Goal: Contribute content: Contribute content

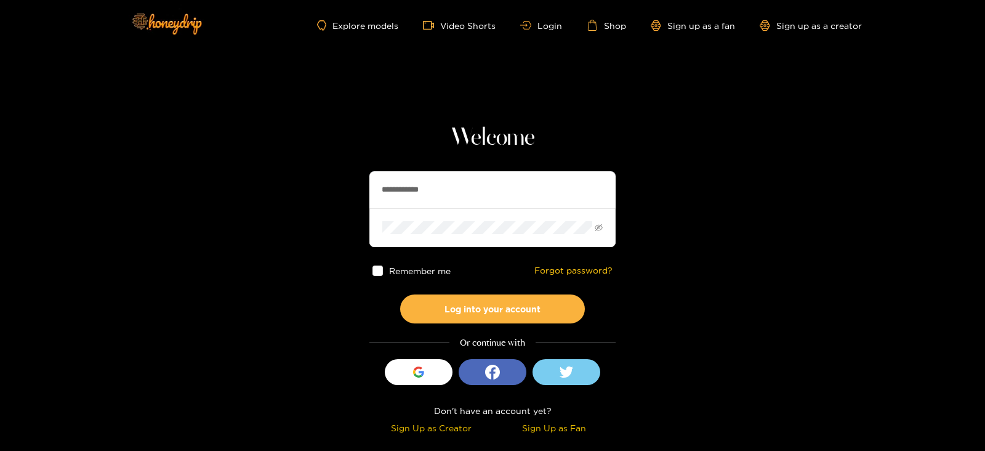
drag, startPoint x: 443, startPoint y: 185, endPoint x: 329, endPoint y: 203, distance: 114.6
click at [329, 203] on section "**********" at bounding box center [492, 219] width 985 height 438
type input "******"
click at [400, 294] on button "Log into your account" at bounding box center [492, 308] width 185 height 29
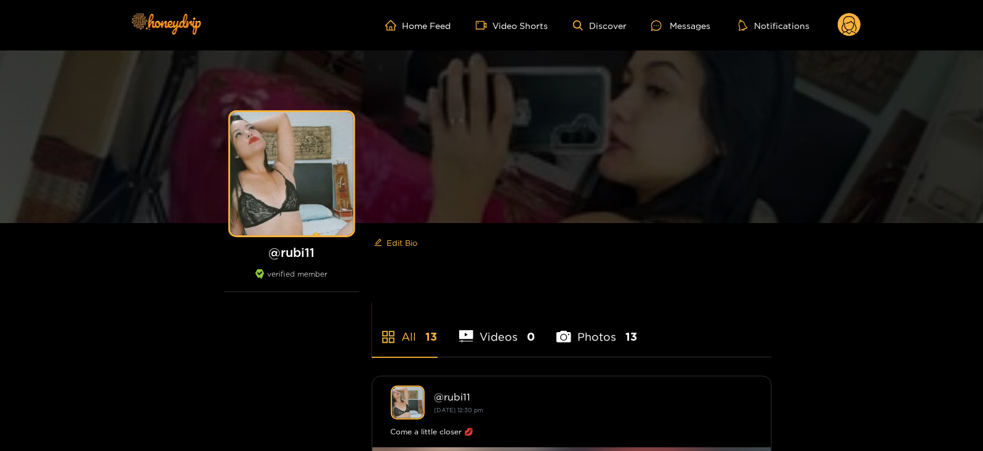
click at [851, 29] on circle at bounding box center [849, 24] width 23 height 23
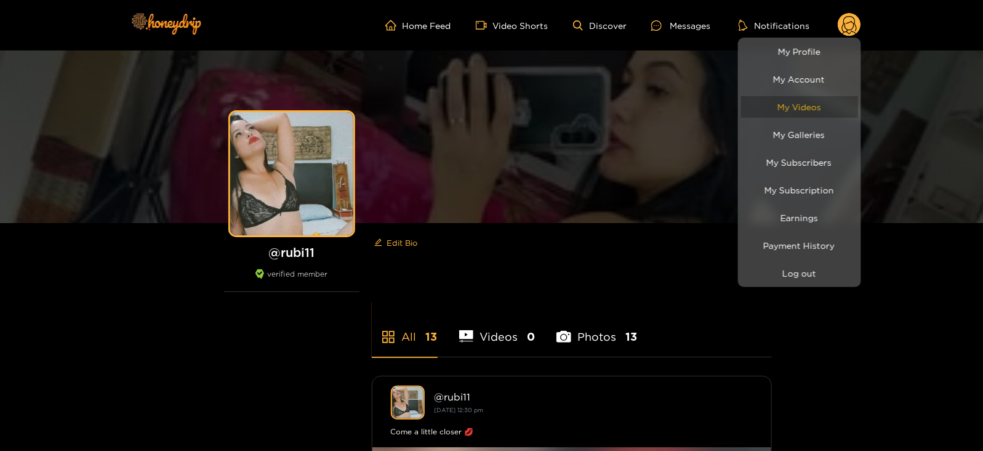
click at [777, 109] on link "My Videos" at bounding box center [799, 107] width 117 height 22
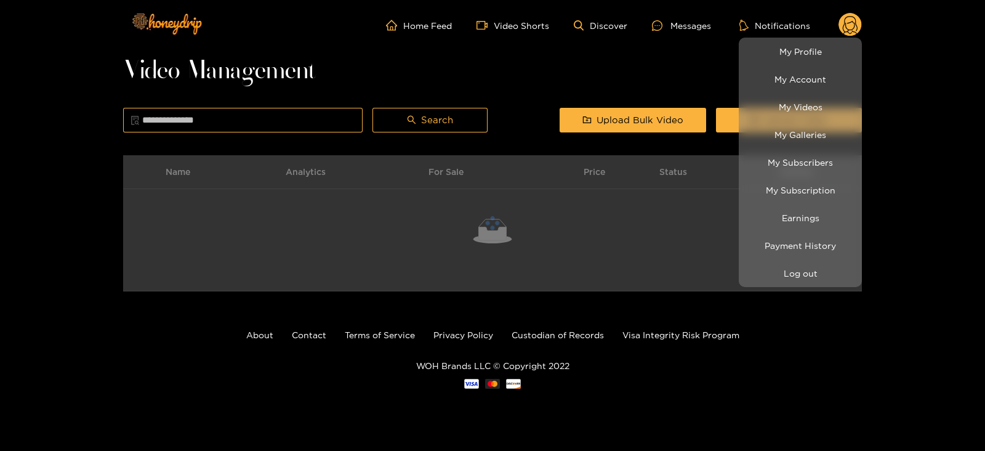
click at [696, 92] on div at bounding box center [492, 225] width 985 height 451
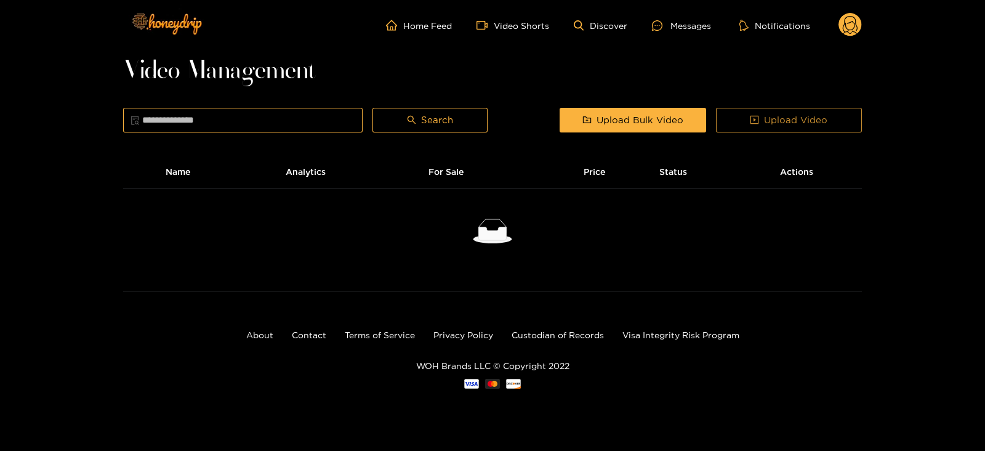
click at [729, 112] on button "Upload Video" at bounding box center [789, 120] width 146 height 25
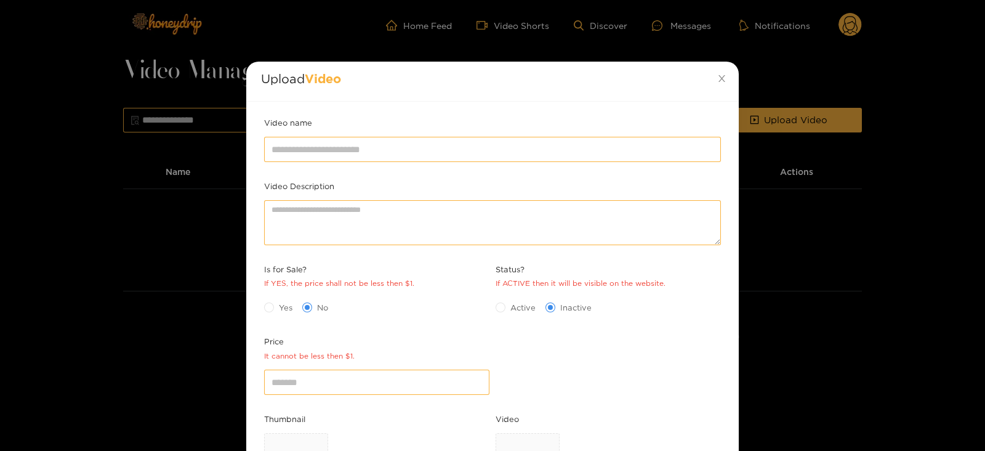
scroll to position [138, 0]
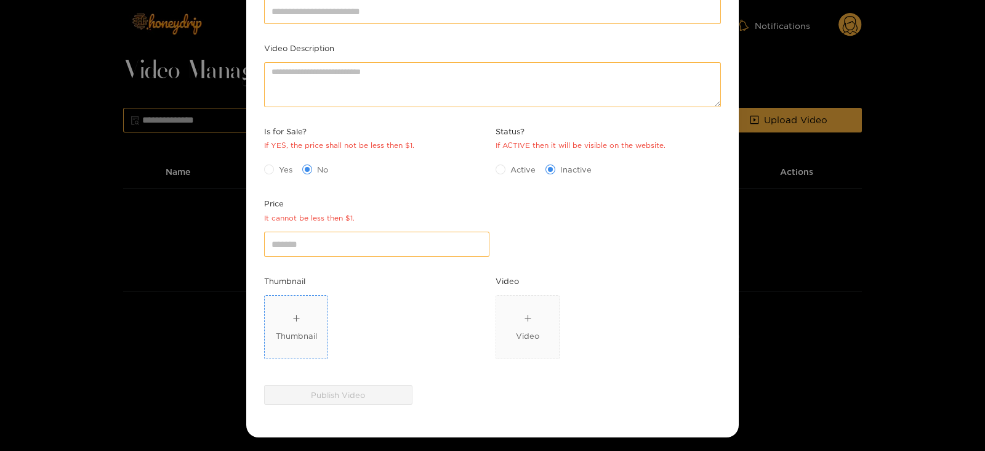
click at [297, 306] on span "Thumbnail" at bounding box center [296, 326] width 63 height 63
click at [524, 303] on span "Video" at bounding box center [527, 326] width 63 height 63
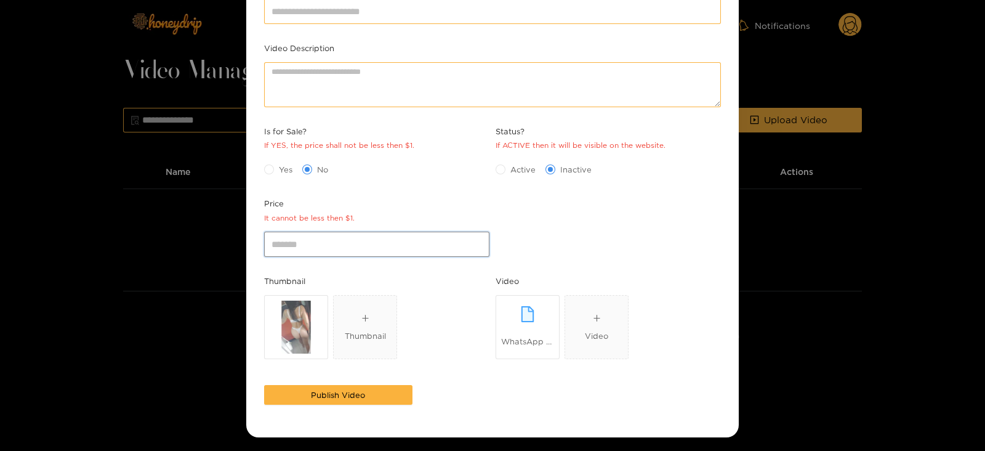
click at [278, 235] on input "*" at bounding box center [376, 243] width 225 height 25
type input "*"
click at [278, 166] on span "Yes" at bounding box center [285, 169] width 23 height 12
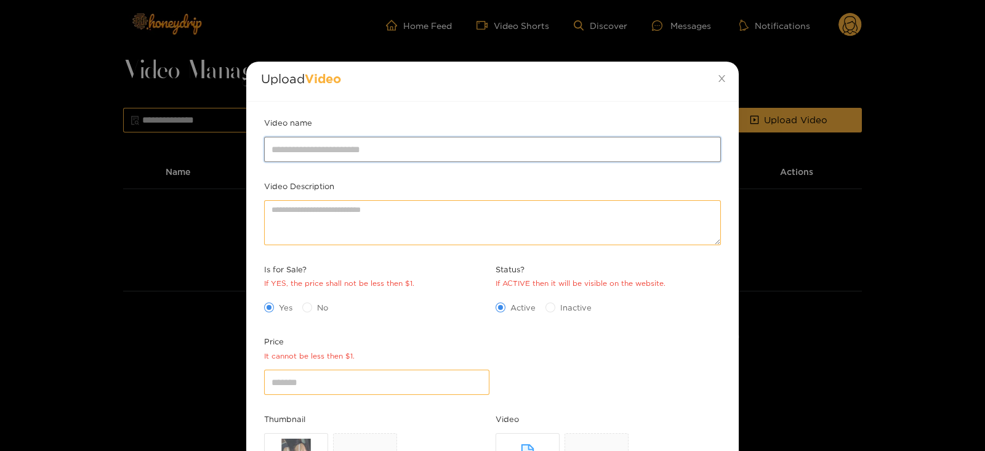
click at [407, 150] on input "Video name" at bounding box center [492, 149] width 457 height 25
paste input "****"
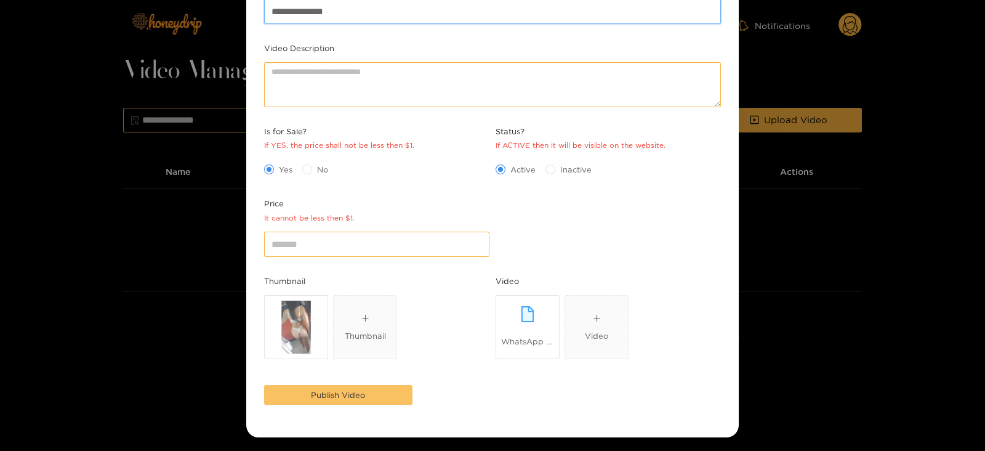
type input "**********"
click at [311, 385] on button "Publish Video" at bounding box center [338, 395] width 148 height 20
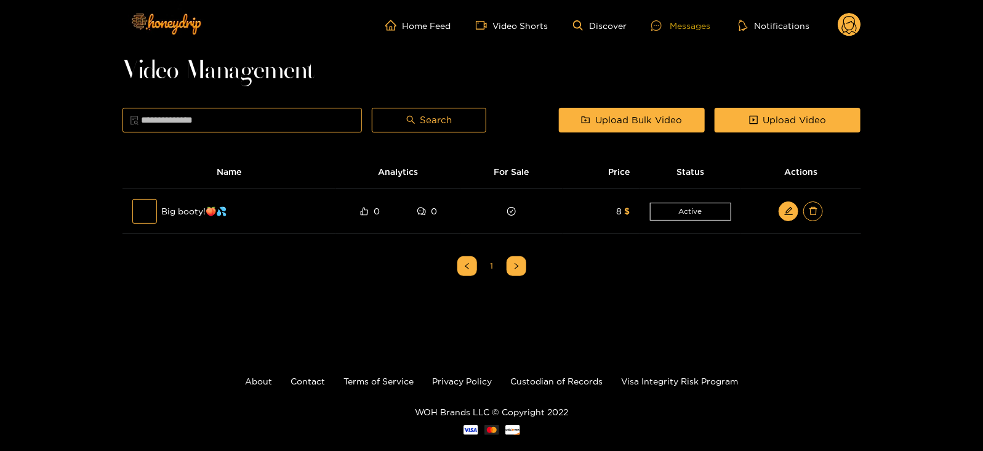
click at [658, 31] on div "Messages" at bounding box center [680, 25] width 59 height 14
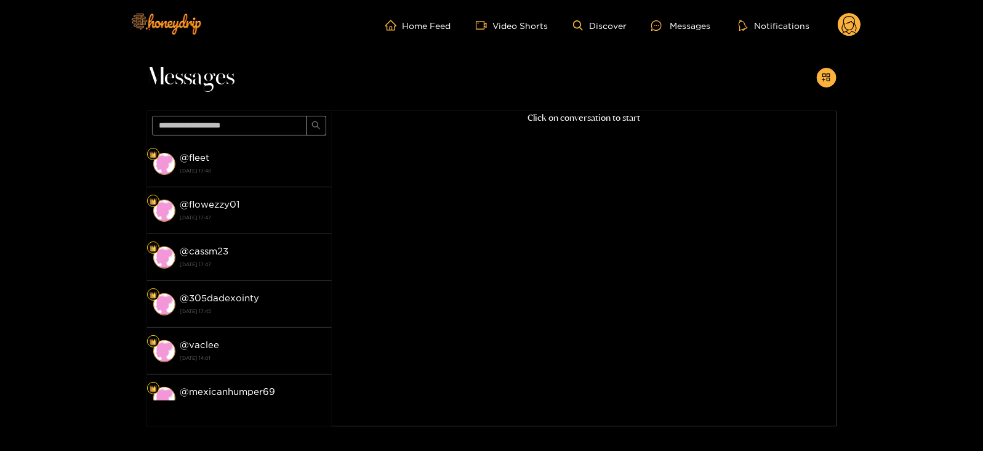
click at [849, 23] on circle at bounding box center [849, 24] width 23 height 23
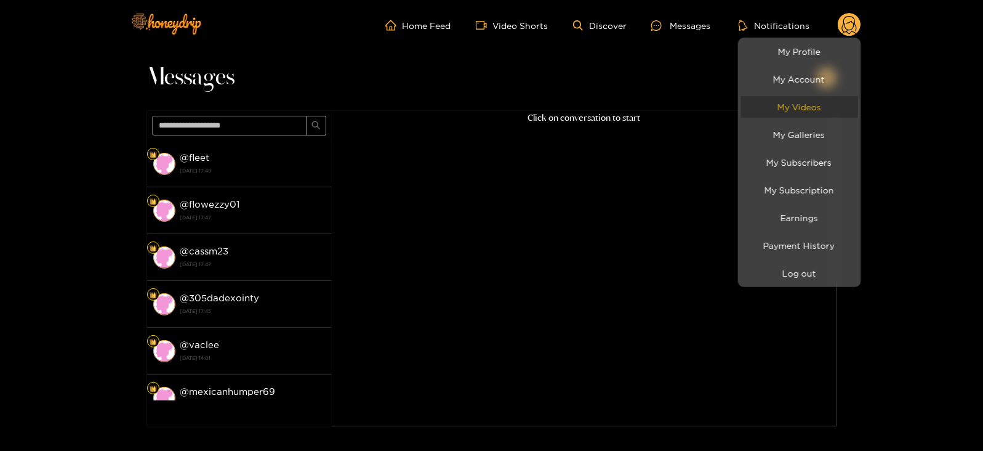
click at [773, 106] on link "My Videos" at bounding box center [799, 107] width 117 height 22
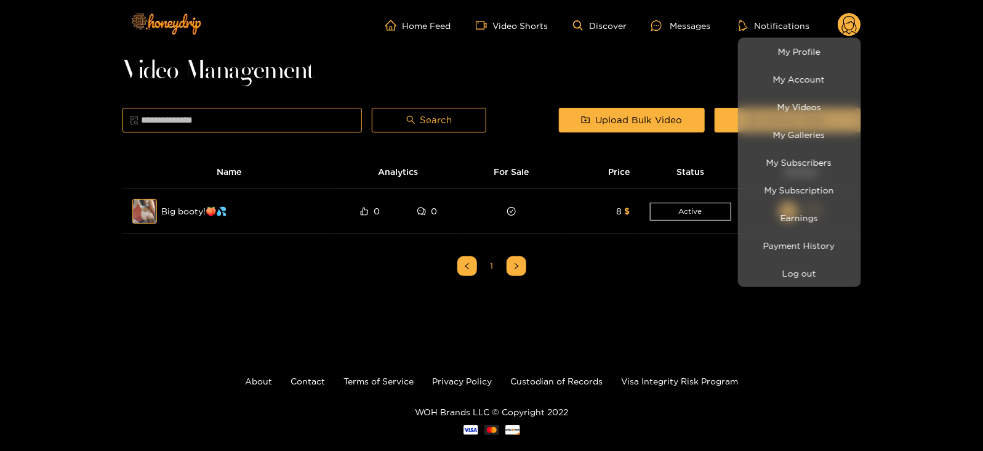
click at [692, 84] on div at bounding box center [491, 225] width 983 height 451
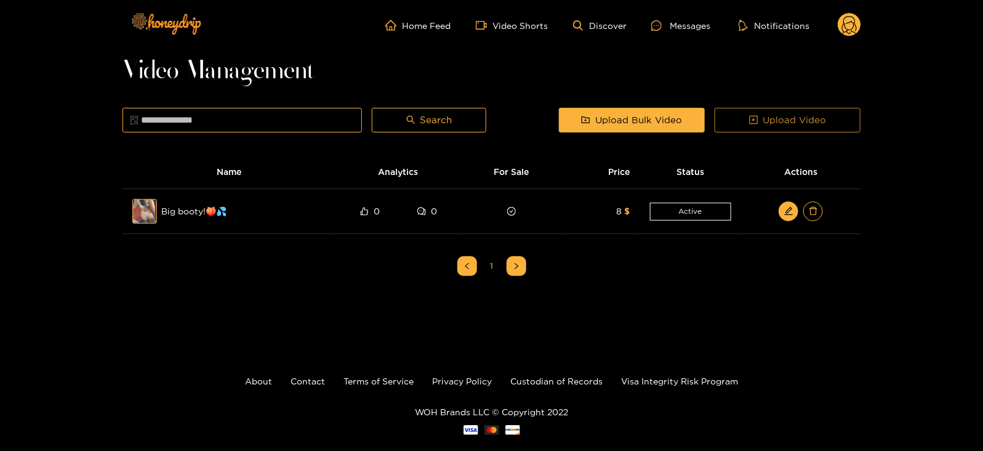
click at [725, 115] on button "Upload Video" at bounding box center [788, 120] width 146 height 25
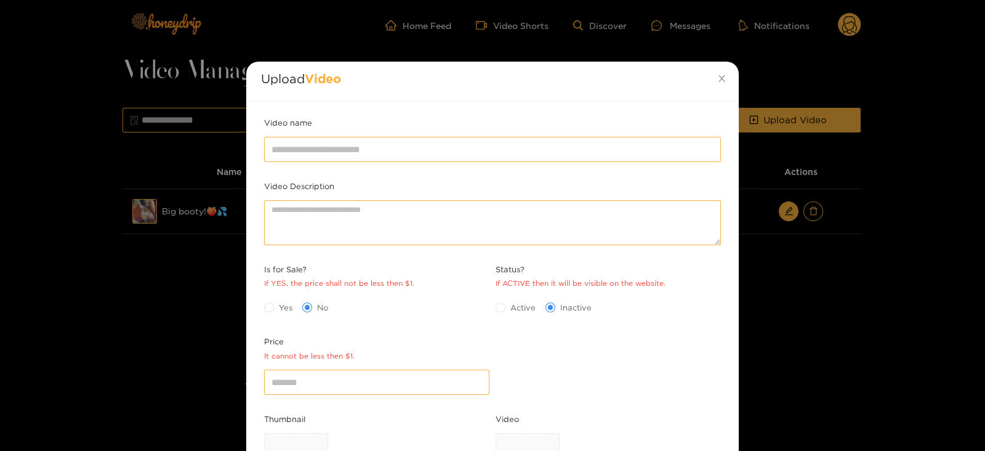
scroll to position [138, 0]
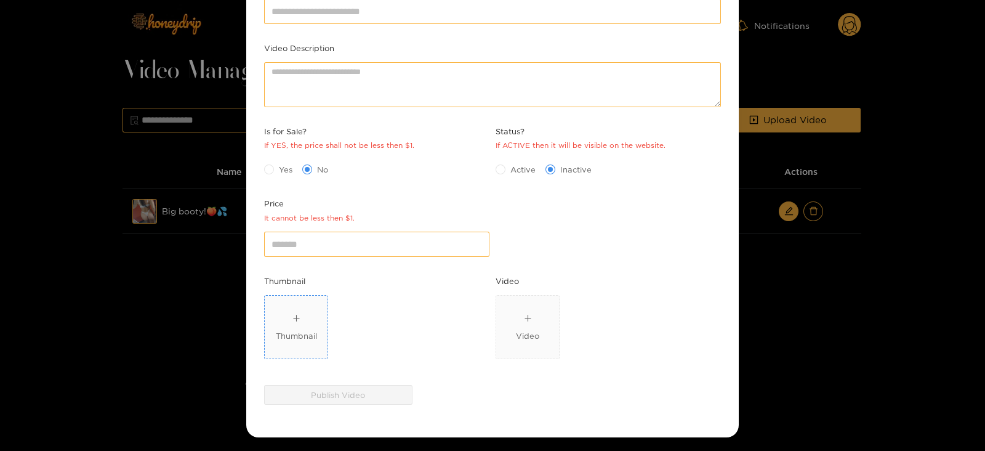
click at [282, 304] on span "Thumbnail" at bounding box center [296, 326] width 63 height 63
click at [502, 334] on span "Video" at bounding box center [527, 326] width 63 height 63
click at [520, 324] on div "Video" at bounding box center [527, 327] width 23 height 30
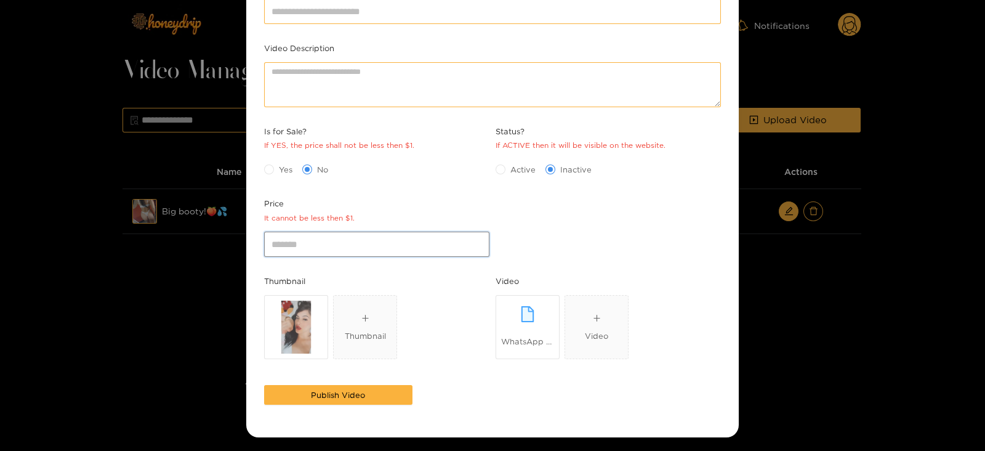
click at [287, 245] on input "*" at bounding box center [376, 243] width 225 height 25
type input "*"
click at [269, 153] on div "Is for Sale? If YES, the price shall not be less then $1." at bounding box center [376, 140] width 231 height 31
click at [275, 159] on div "Yes No" at bounding box center [376, 169] width 225 height 20
click at [279, 164] on span "Yes" at bounding box center [285, 169] width 23 height 12
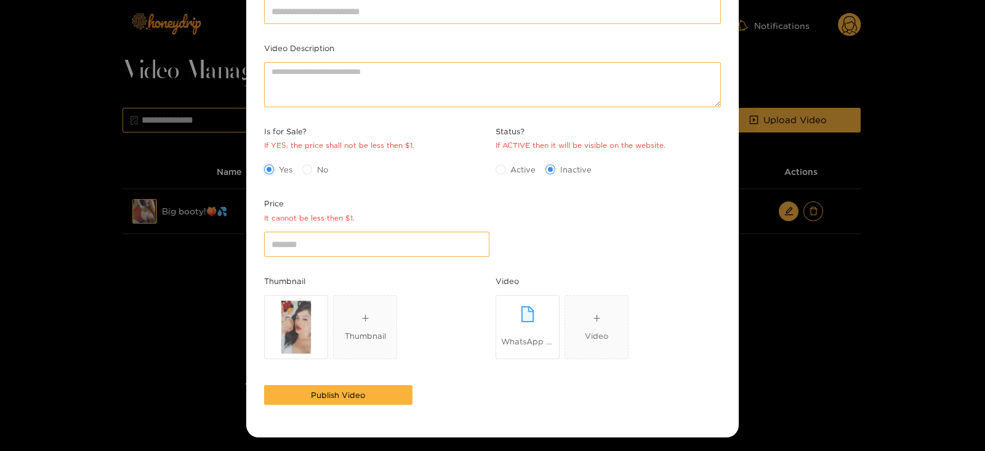
scroll to position [0, 0]
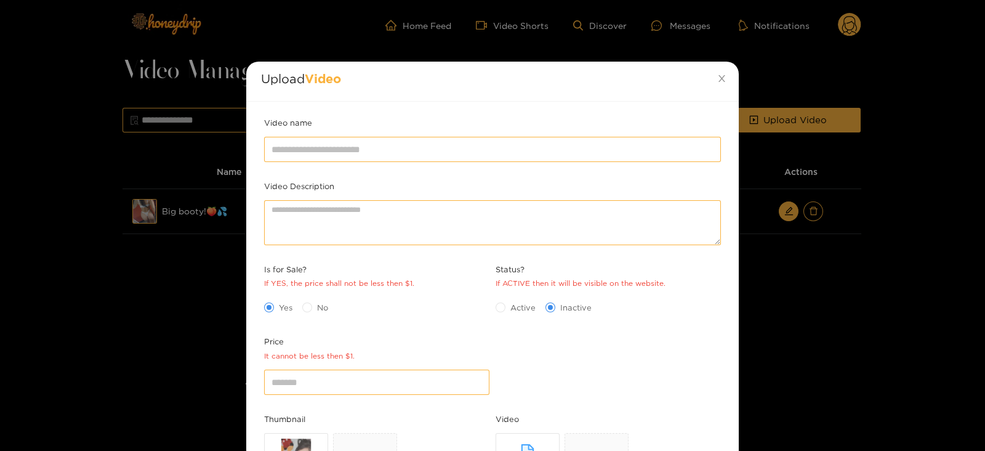
click at [508, 301] on span "Active" at bounding box center [522, 307] width 35 height 12
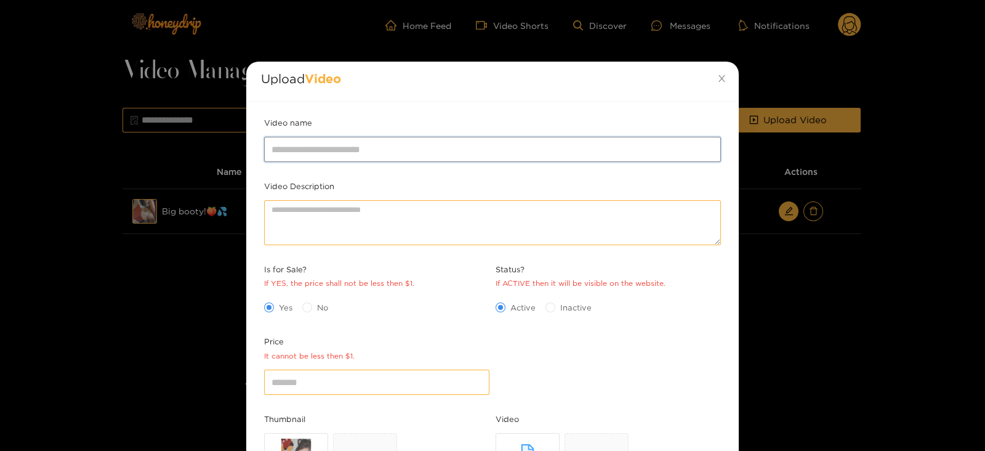
click at [360, 153] on input "Video name" at bounding box center [492, 149] width 457 height 25
paste input "****"
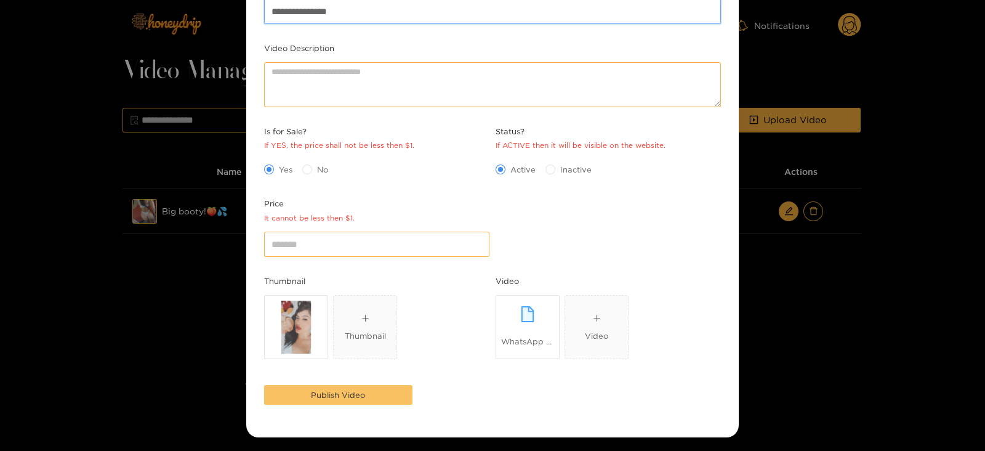
type input "**********"
click at [315, 388] on span "Publish Video" at bounding box center [338, 394] width 54 height 12
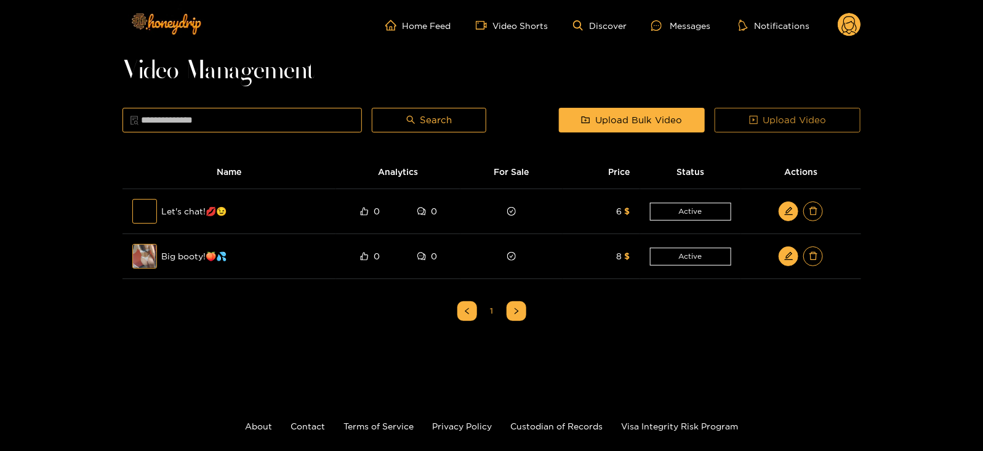
click at [778, 114] on span "Upload Video" at bounding box center [794, 120] width 63 height 15
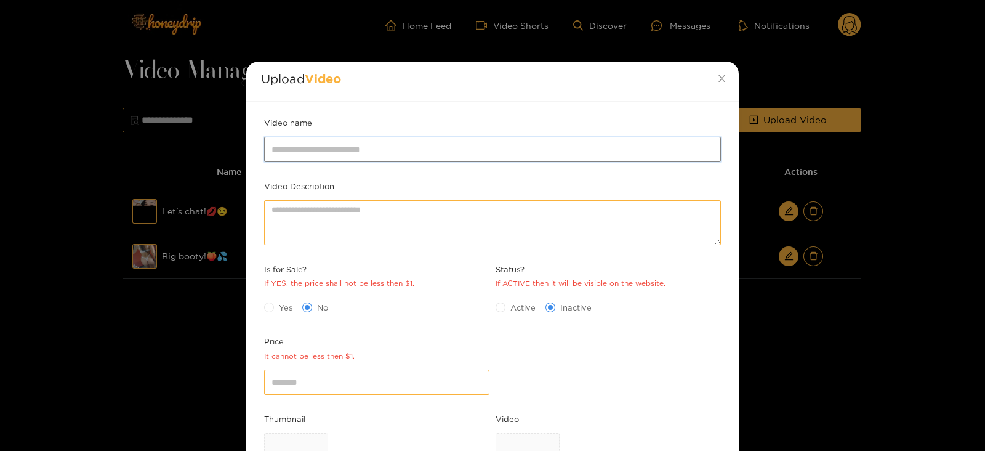
click at [369, 143] on input "Video name" at bounding box center [492, 149] width 457 height 25
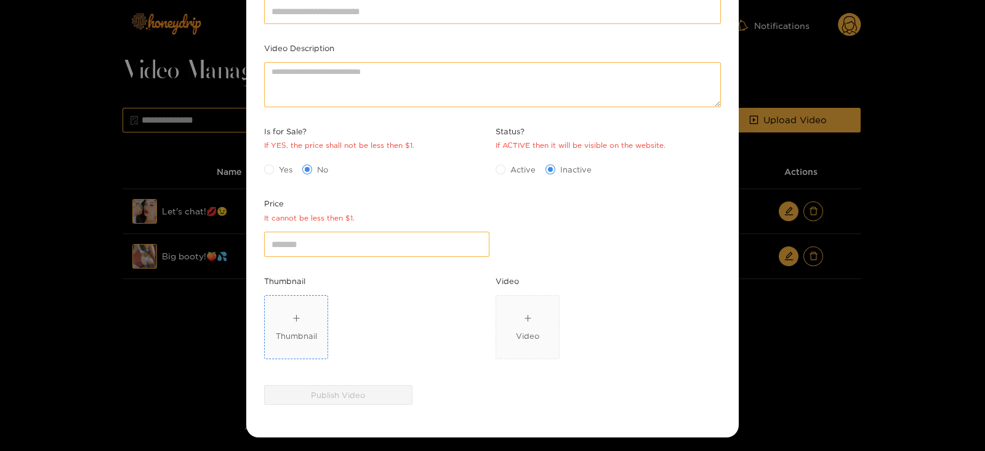
click at [295, 307] on span "Thumbnail" at bounding box center [296, 326] width 63 height 63
click at [561, 327] on div "Video" at bounding box center [608, 329] width 225 height 69
click at [534, 324] on div "Video" at bounding box center [527, 327] width 23 height 30
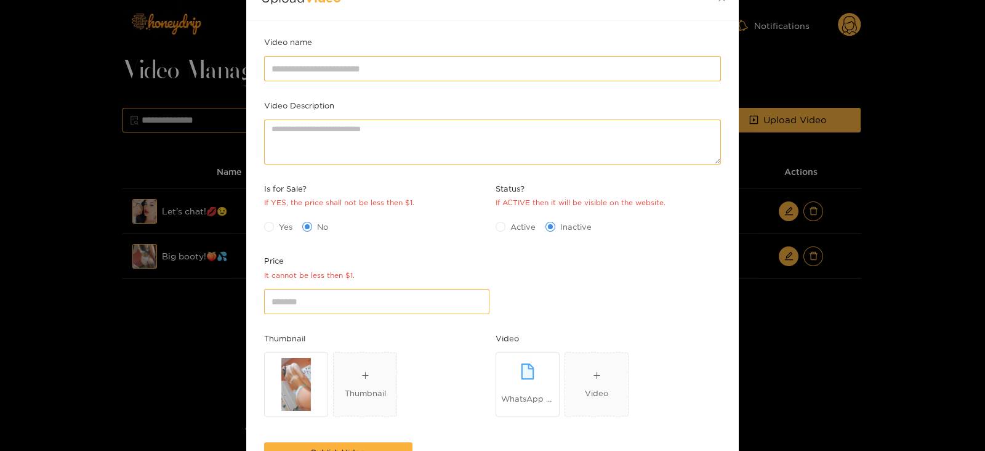
scroll to position [80, 0]
click at [276, 217] on div "Yes No" at bounding box center [376, 227] width 225 height 20
click at [281, 226] on span "Yes" at bounding box center [285, 227] width 23 height 12
click at [510, 229] on span "Active" at bounding box center [522, 227] width 35 height 12
click at [345, 310] on input "*" at bounding box center [376, 301] width 225 height 25
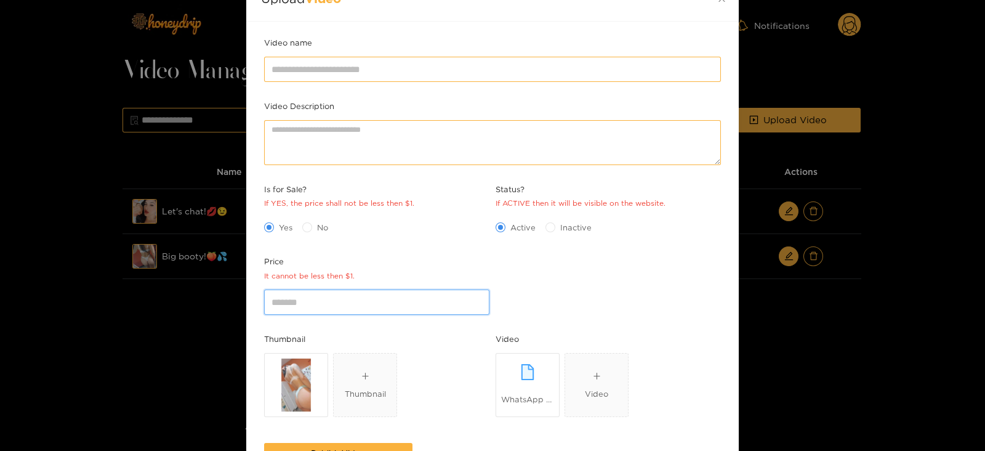
scroll to position [0, 0]
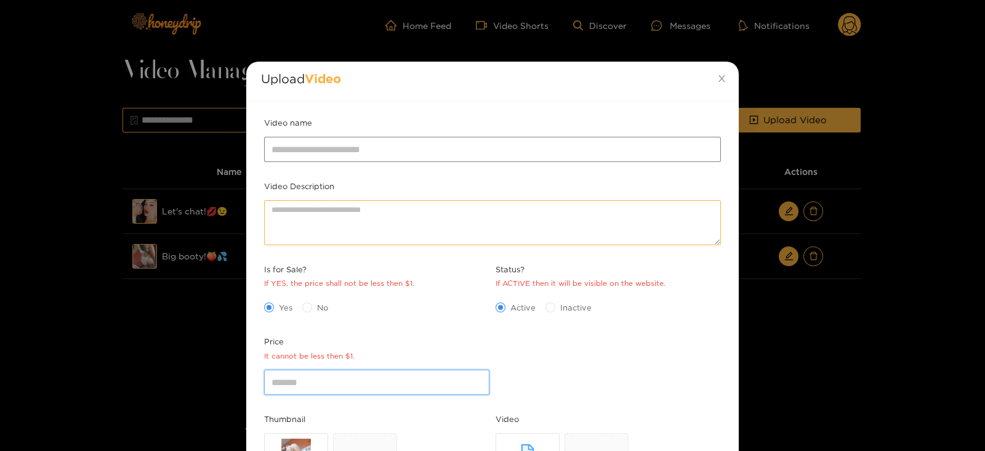
type input "*"
click at [294, 146] on input "Video name" at bounding box center [492, 149] width 457 height 25
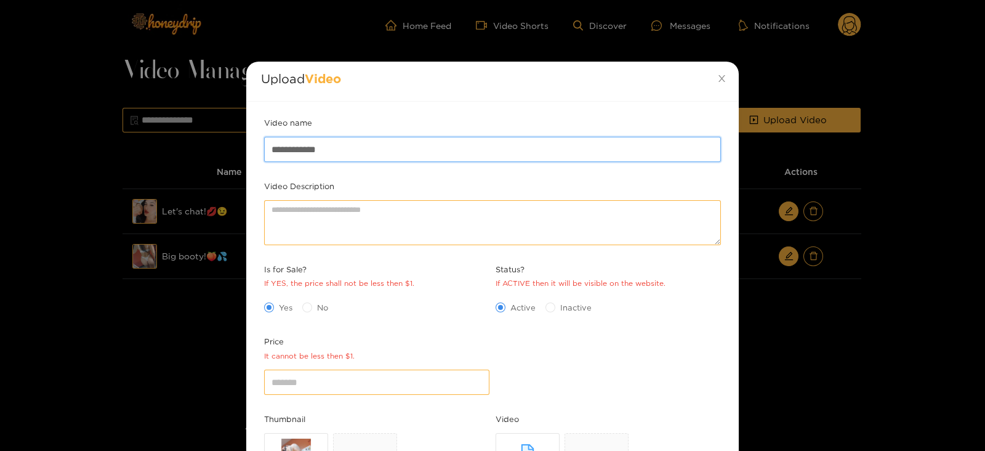
paste input "****"
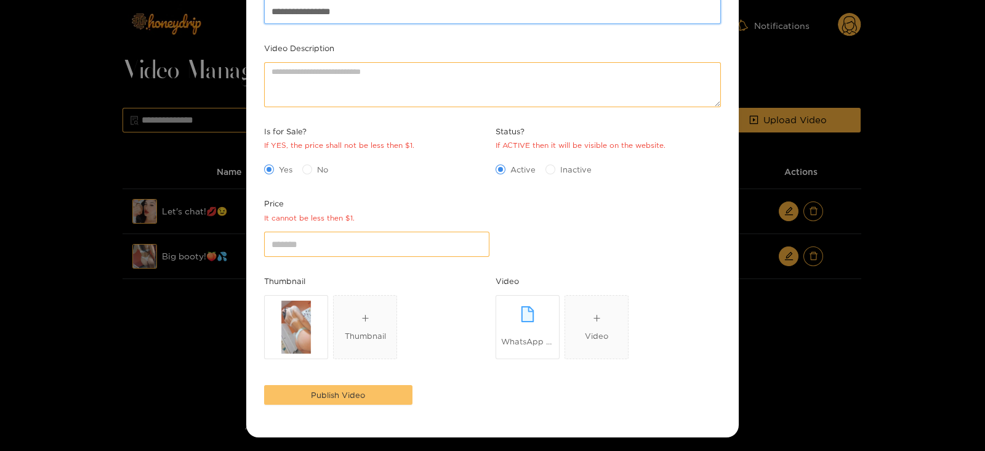
type input "**********"
click at [329, 395] on span "Publish Video" at bounding box center [338, 394] width 54 height 12
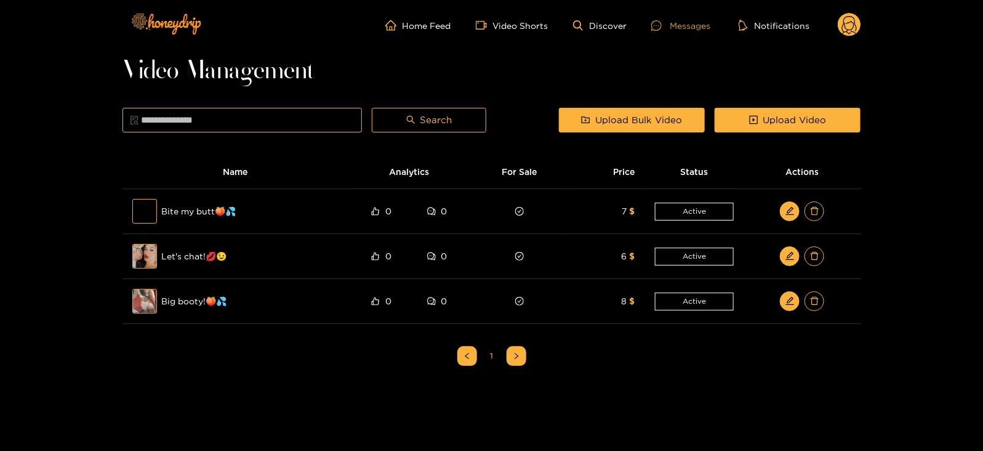
click at [683, 24] on div "Messages" at bounding box center [680, 25] width 59 height 14
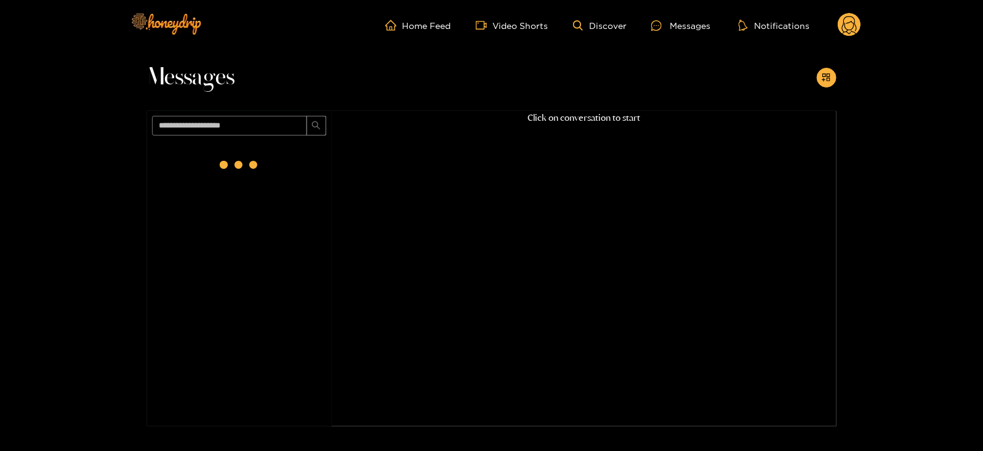
click at [846, 33] on circle at bounding box center [849, 24] width 23 height 23
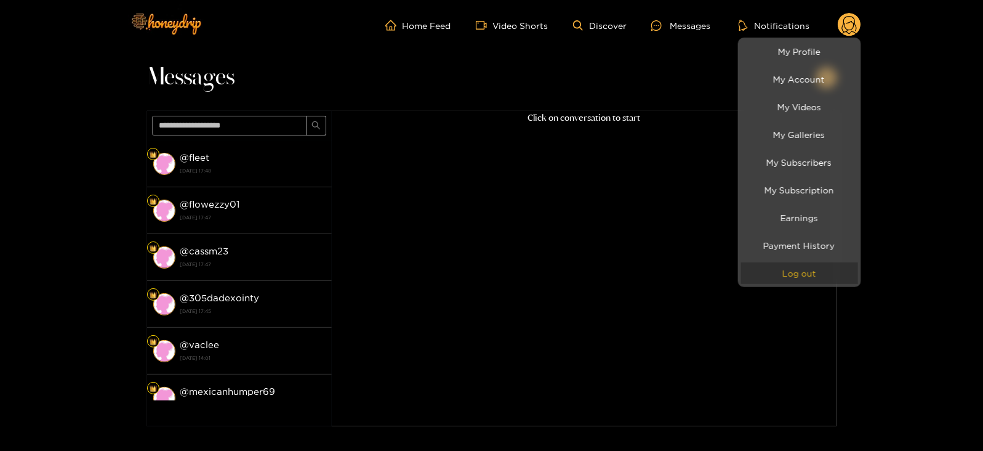
click at [776, 263] on button "Log out" at bounding box center [799, 273] width 117 height 22
